Goal: Navigation & Orientation: Find specific page/section

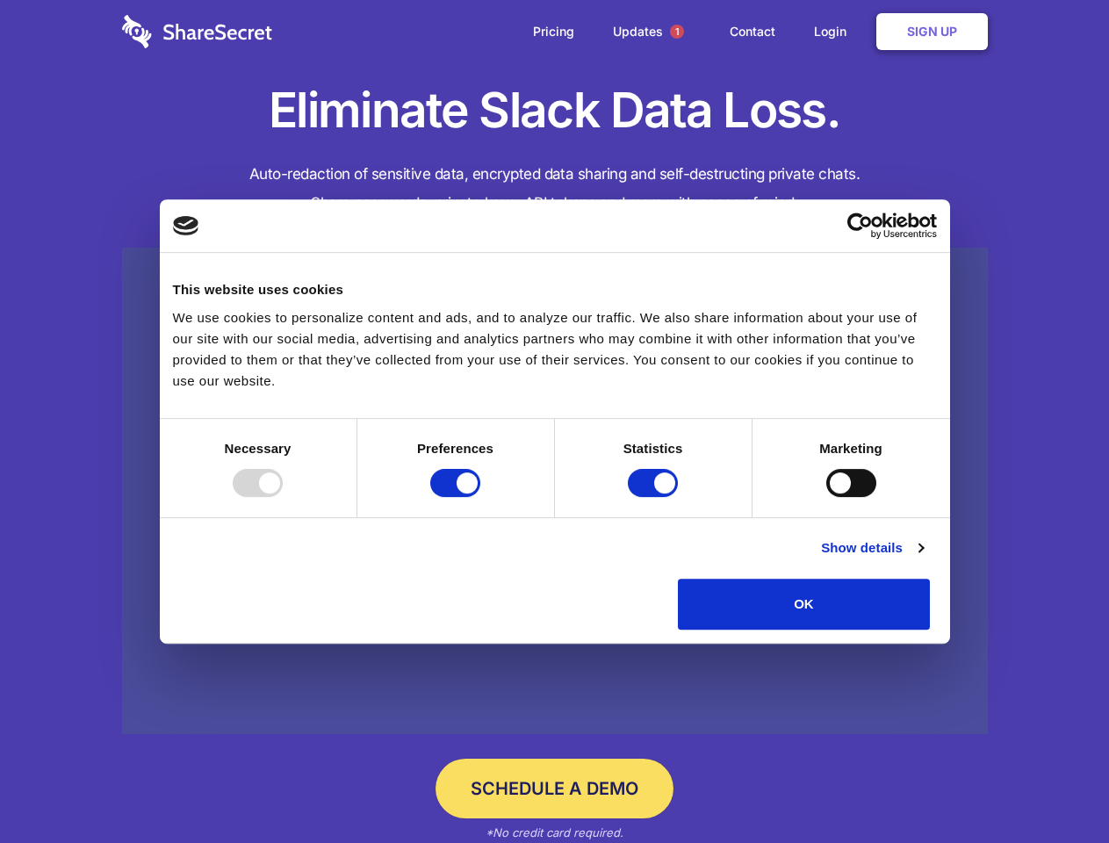
click at [283, 497] on div at bounding box center [258, 483] width 50 height 28
click at [480, 497] on input "Preferences" at bounding box center [455, 483] width 50 height 28
checkbox input "false"
click at [655, 497] on input "Statistics" at bounding box center [653, 483] width 50 height 28
checkbox input "false"
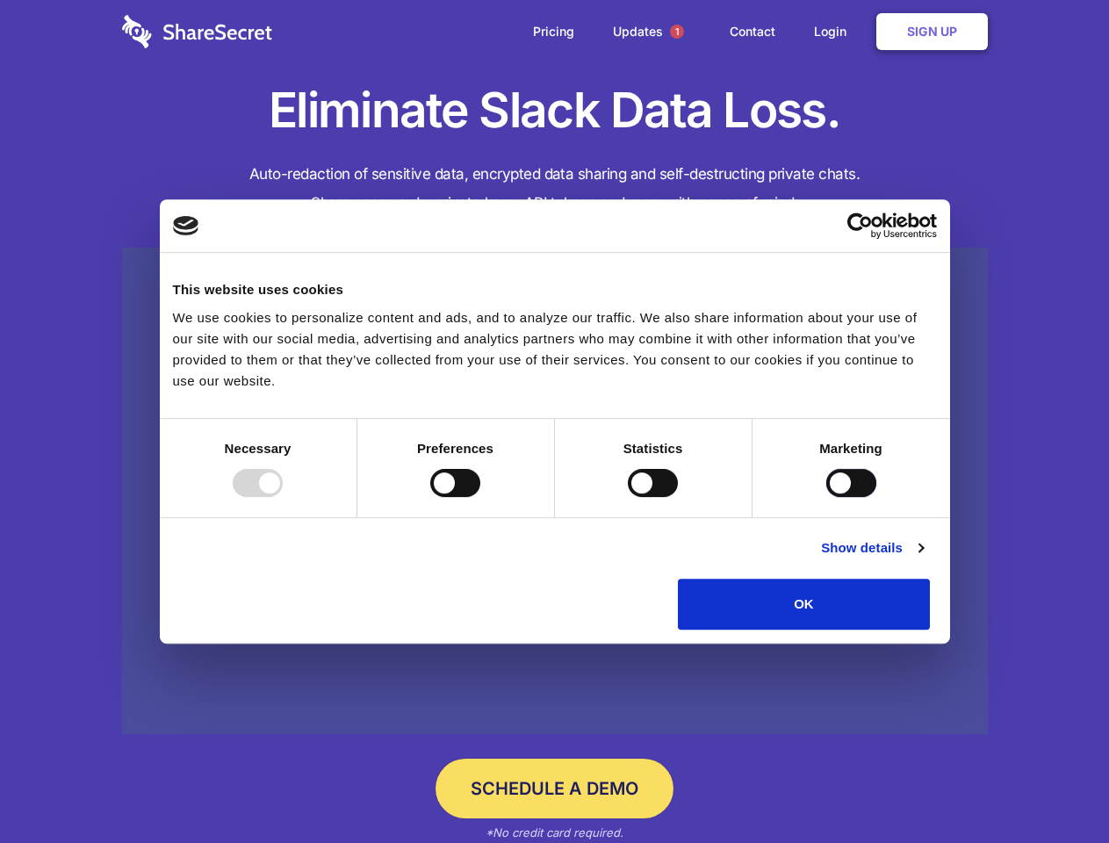
click at [826, 497] on input "Marketing" at bounding box center [851, 483] width 50 height 28
checkbox input "true"
click at [923, 558] on link "Show details" at bounding box center [872, 547] width 102 height 21
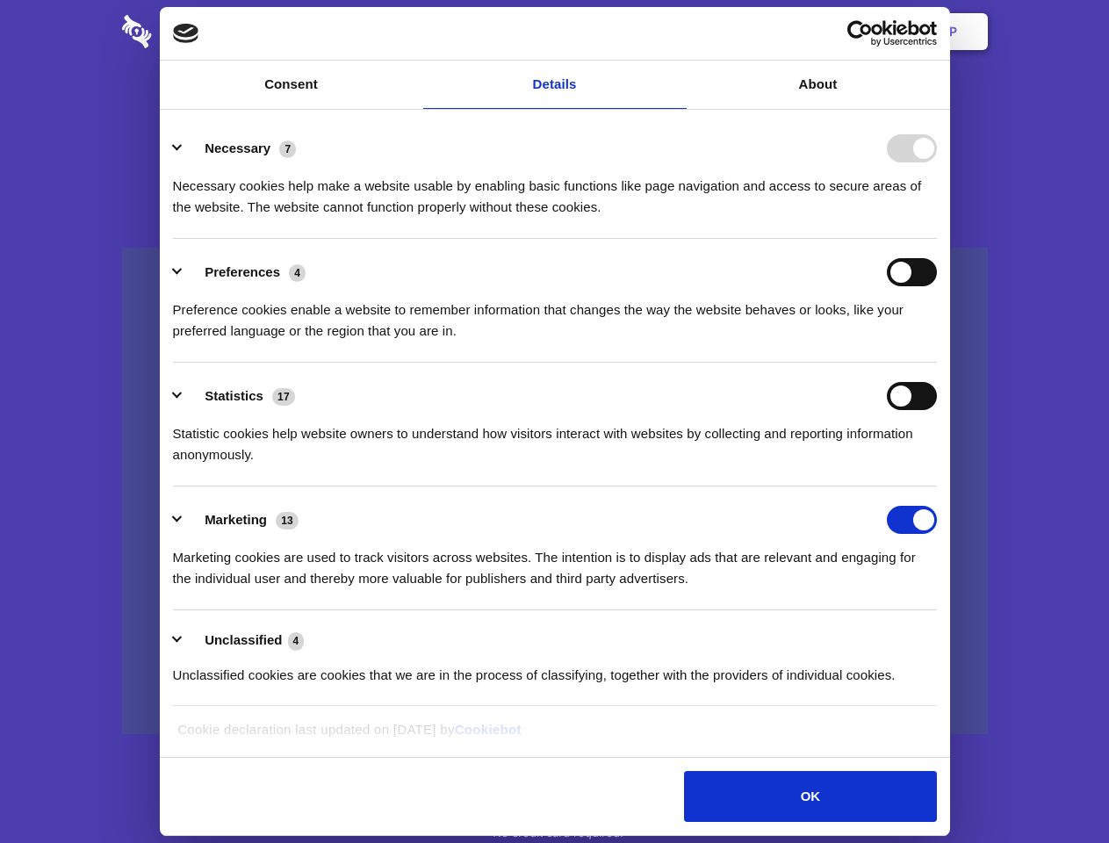
click at [937, 239] on li "Necessary 7 Necessary cookies help make a website usable by enabling basic func…" at bounding box center [555, 177] width 764 height 124
click at [676, 32] on span "1" at bounding box center [677, 32] width 14 height 14
